Goal: Task Accomplishment & Management: Manage account settings

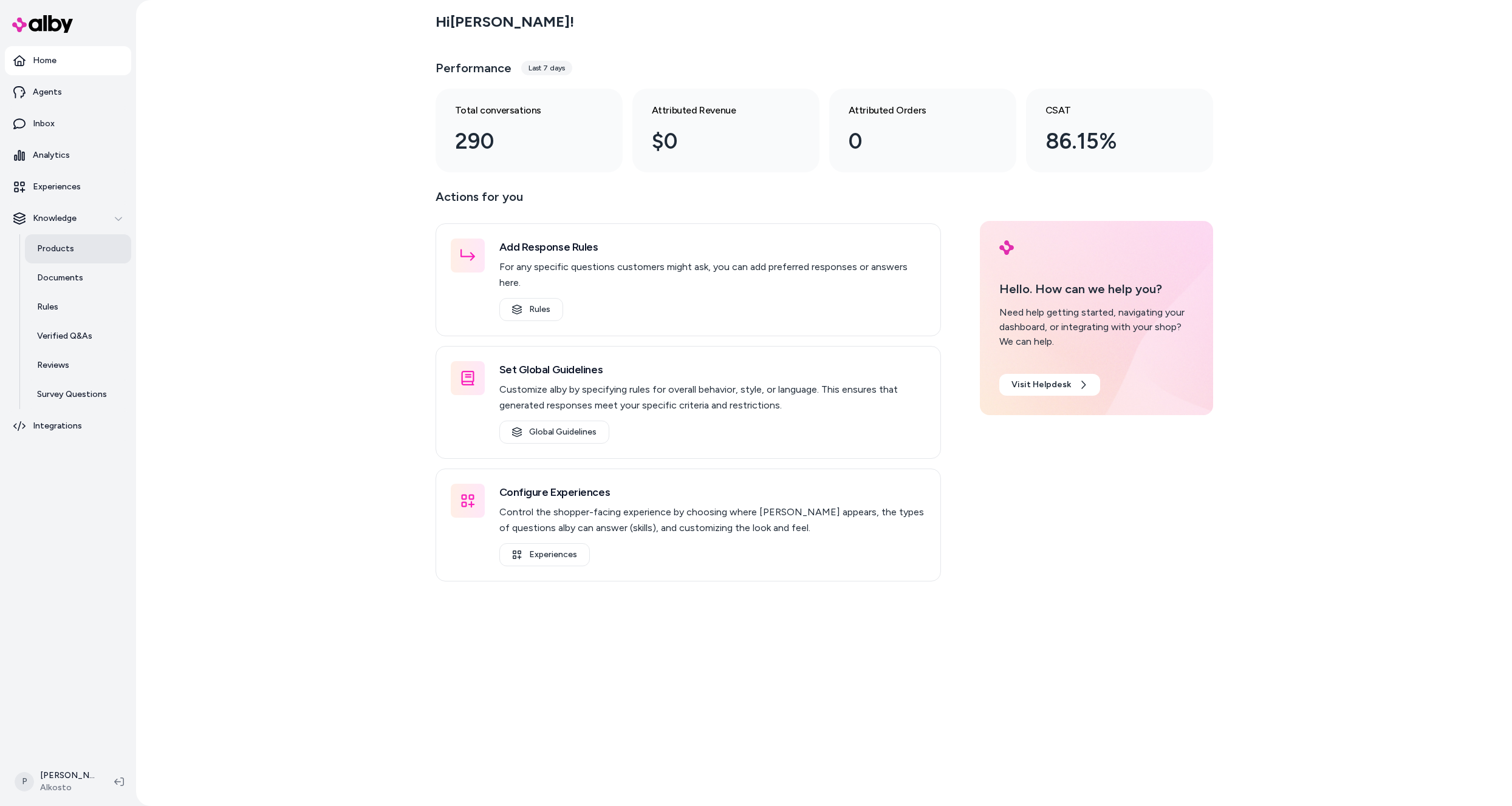
click at [51, 252] on p "Products" at bounding box center [55, 249] width 37 height 12
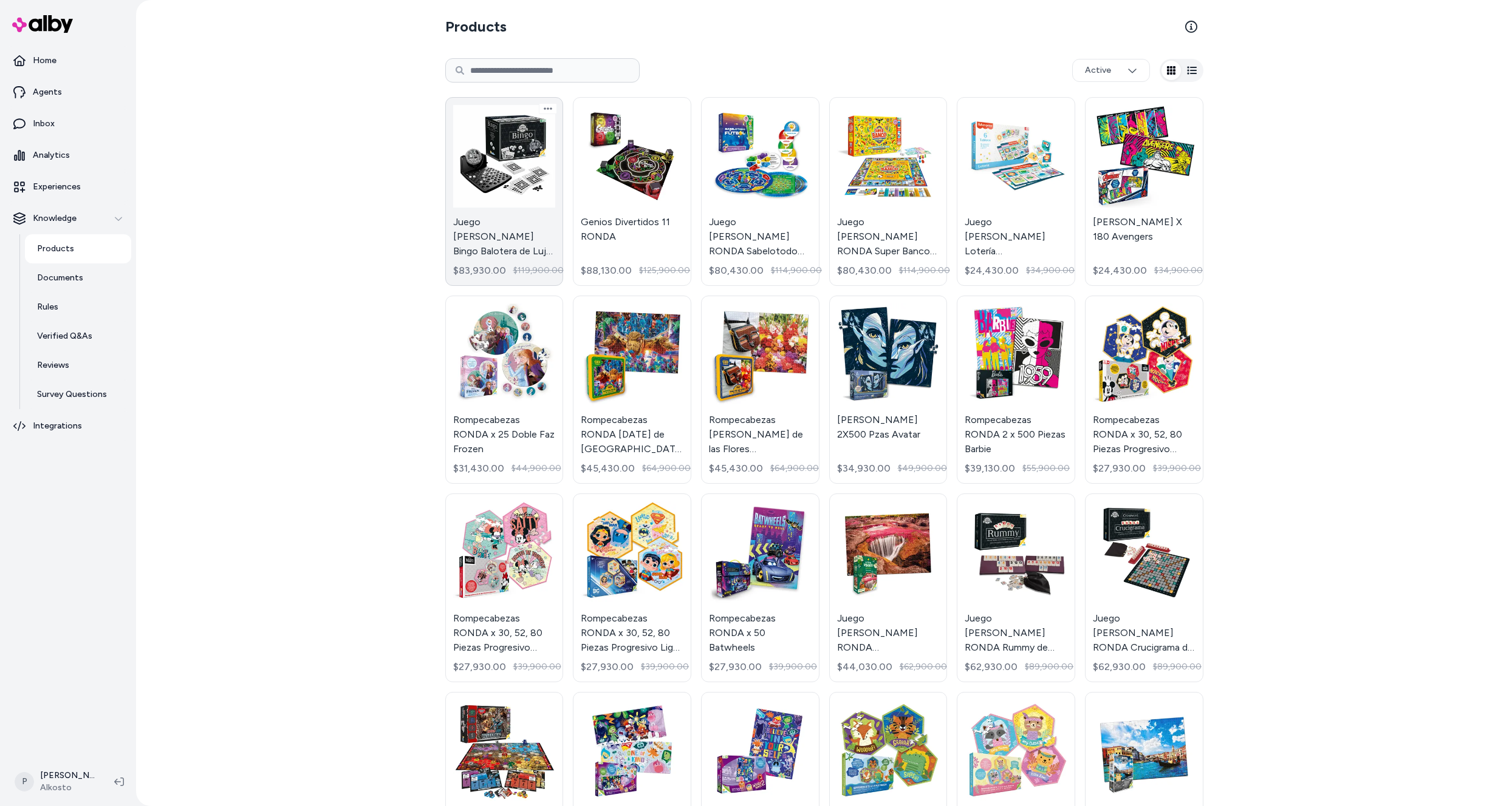
click at [493, 182] on link "Juego de Mesa Bingo Balotera de Lujo RONDA $83,930.00 $119,900.00" at bounding box center [504, 191] width 119 height 189
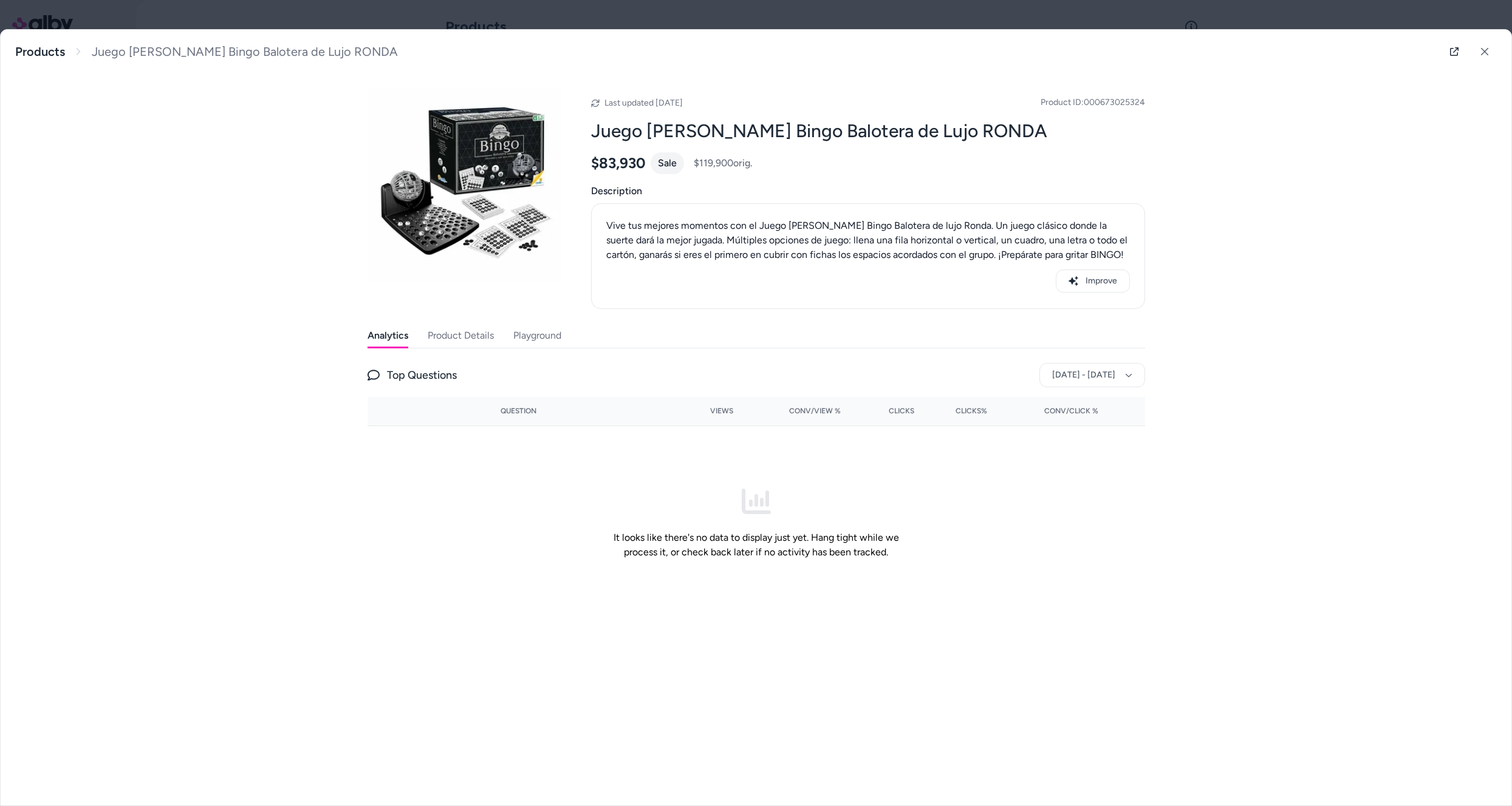
click at [595, 107] on icon at bounding box center [595, 103] width 8 height 8
click at [596, 104] on icon at bounding box center [595, 103] width 9 height 9
drag, startPoint x: 596, startPoint y: 104, endPoint x: 495, endPoint y: 86, distance: 102.6
click at [595, 104] on icon at bounding box center [595, 103] width 9 height 9
